Goal: Task Accomplishment & Management: Manage account settings

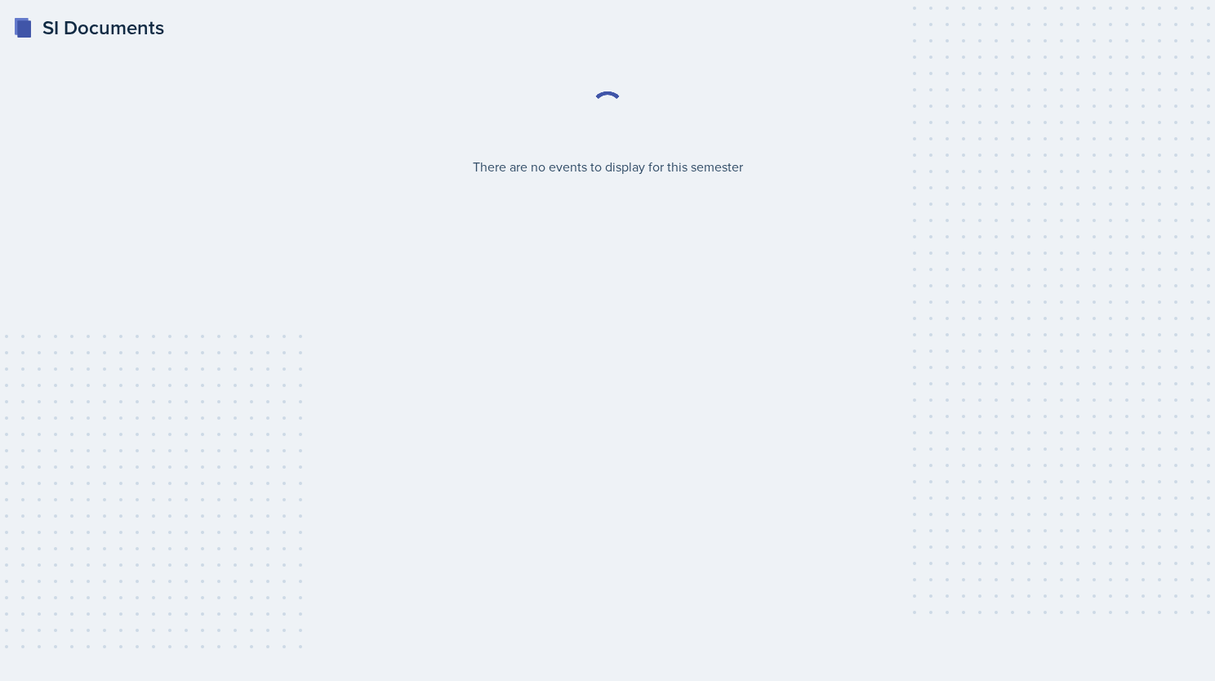
select select "2bed604d-1099-4043-b1bc-2365e8740244"
click at [601, 354] on link "Login" at bounding box center [608, 350] width 32 height 18
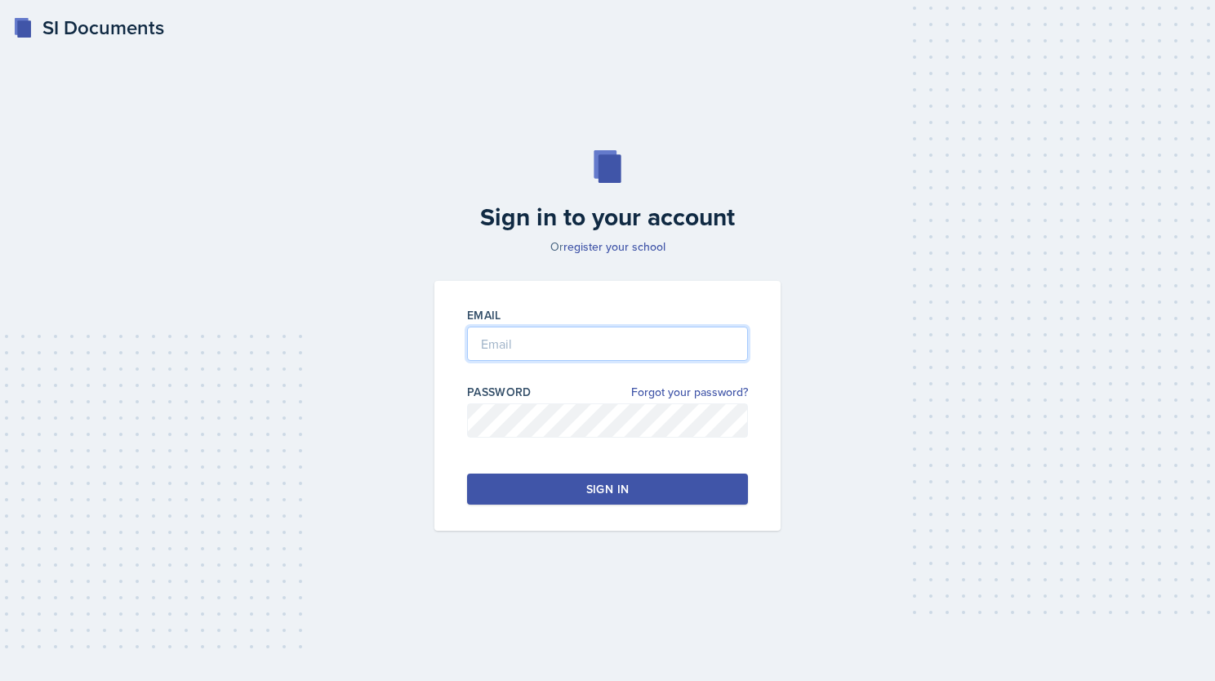
type input "[EMAIL_ADDRESS][DOMAIN_NAME]"
click at [601, 354] on input "[EMAIL_ADDRESS][DOMAIN_NAME]" at bounding box center [607, 344] width 281 height 34
click at [601, 487] on div "Sign in" at bounding box center [607, 489] width 42 height 16
